Goal: Find specific page/section

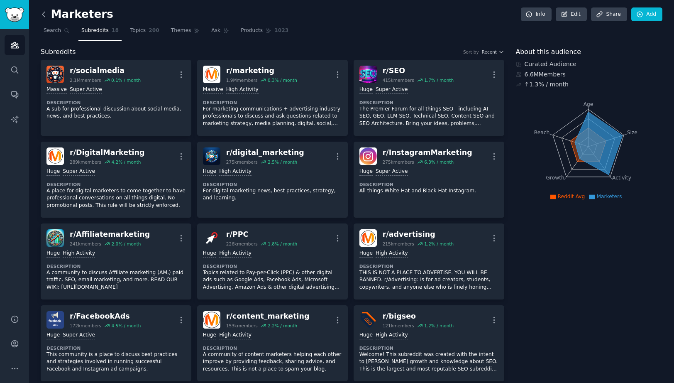
click at [48, 19] on icon at bounding box center [43, 14] width 9 height 9
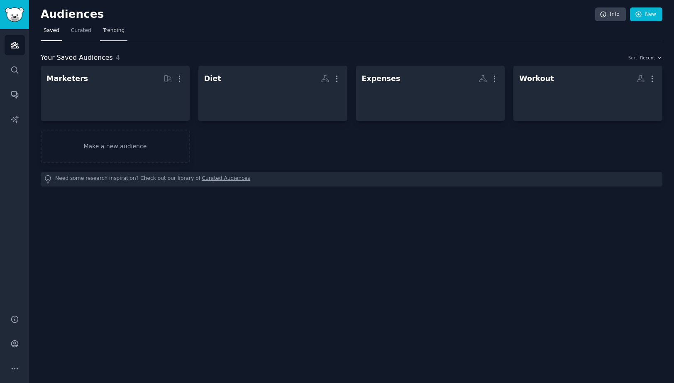
click at [124, 34] on span "Trending" at bounding box center [114, 30] width 22 height 7
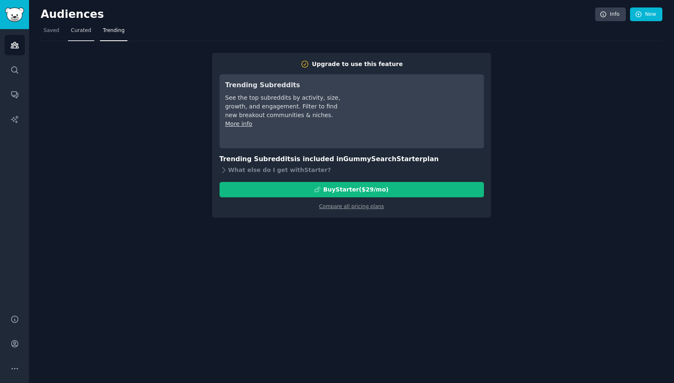
click at [78, 32] on span "Curated" at bounding box center [81, 30] width 20 height 7
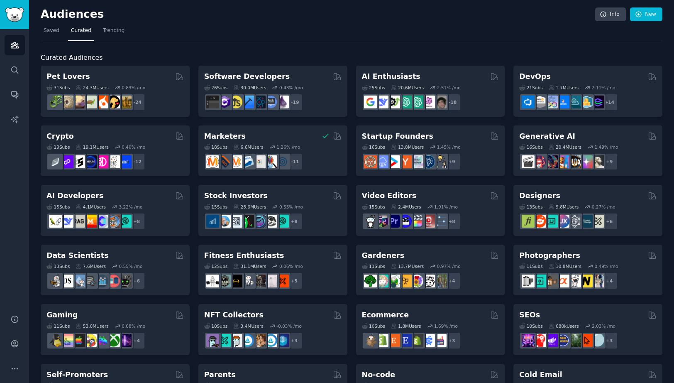
click at [57, 60] on span "Curated Audiences" at bounding box center [72, 58] width 62 height 10
drag, startPoint x: 57, startPoint y: 60, endPoint x: 85, endPoint y: 61, distance: 27.9
click at [85, 61] on span "Curated Audiences" at bounding box center [72, 58] width 62 height 10
click at [405, 31] on nav "Saved Curated Trending" at bounding box center [352, 32] width 622 height 17
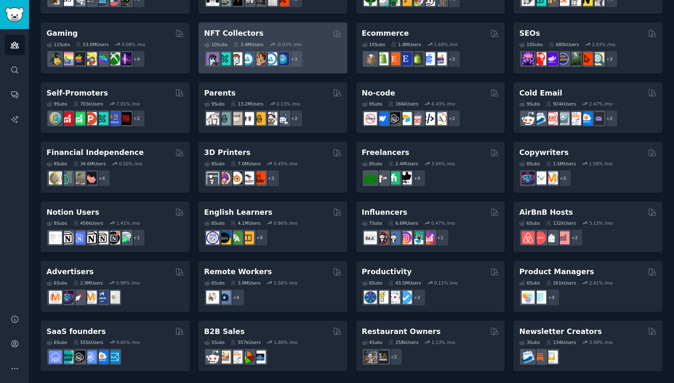
scroll to position [334, 0]
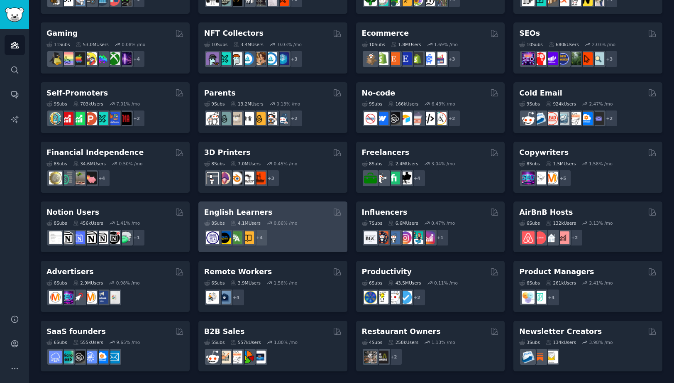
click at [249, 210] on h2 "English Learners" at bounding box center [238, 212] width 68 height 10
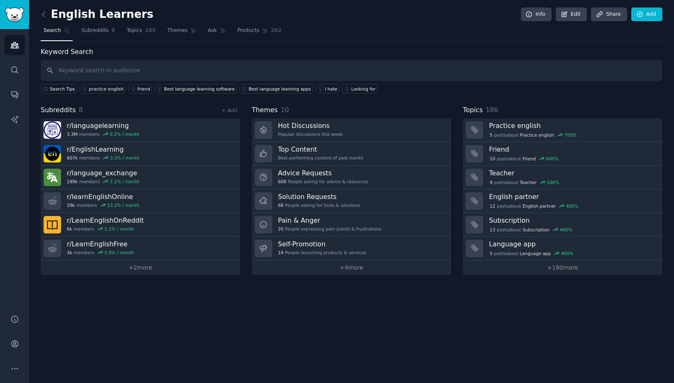
click at [162, 334] on div "English Learners Info Edit Share Add Search Subreddits 8 Topics 186 Themes Ask …" at bounding box center [351, 191] width 645 height 383
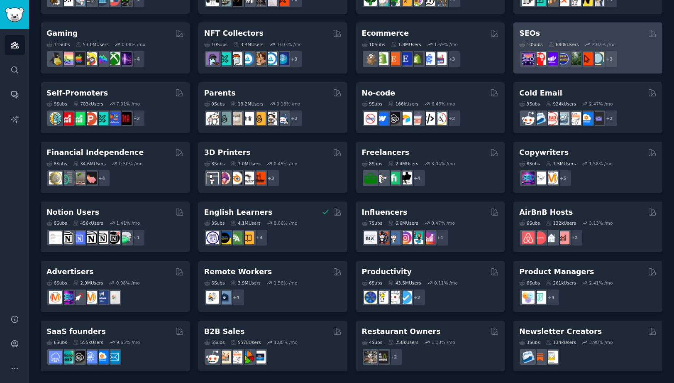
scroll to position [355, 0]
